Goal: Navigation & Orientation: Find specific page/section

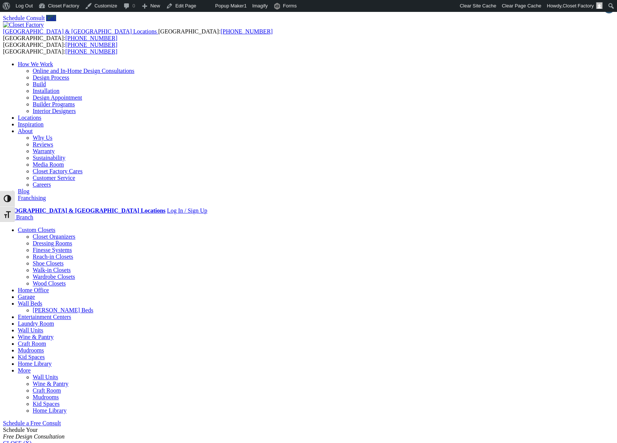
click at [82, 101] on link "Design Appointment" at bounding box center [57, 97] width 49 height 6
click at [41, 114] on link "Locations" at bounding box center [29, 117] width 23 height 6
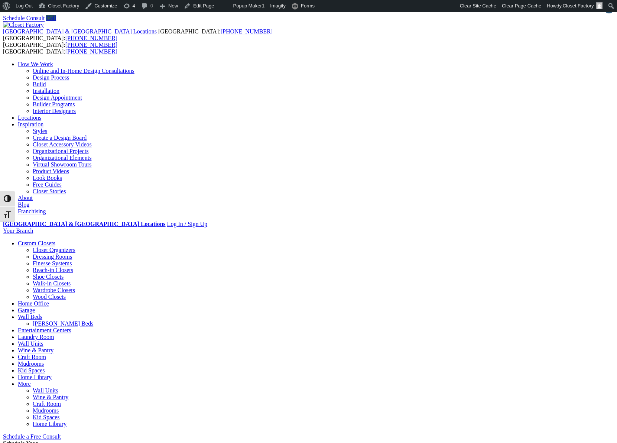
click at [33, 195] on link "About" at bounding box center [25, 198] width 15 height 6
